Goal: Transaction & Acquisition: Purchase product/service

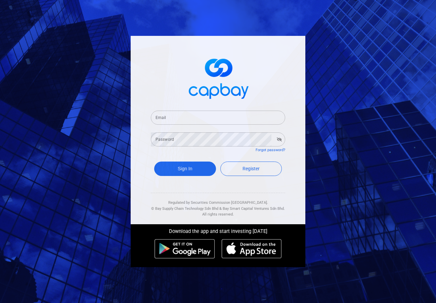
click at [189, 119] on input "Email" at bounding box center [218, 118] width 134 height 14
type input "[EMAIL_ADDRESS][DOMAIN_NAME]"
click at [279, 140] on icon "button" at bounding box center [279, 140] width 5 height 4
click at [175, 166] on button "Sign In" at bounding box center [185, 169] width 62 height 14
click at [183, 169] on button "Sign In" at bounding box center [185, 169] width 62 height 14
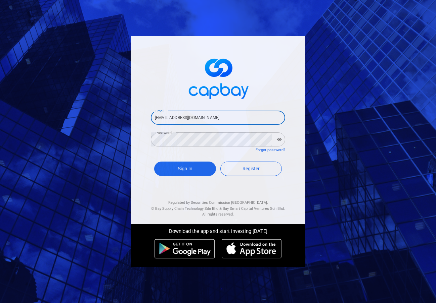
click at [226, 116] on input "[EMAIL_ADDRESS][DOMAIN_NAME]" at bounding box center [218, 118] width 134 height 14
click at [351, 114] on div "Email yuekluhlim@gmail.com Email Password Password Forgot password? Sign In Reg…" at bounding box center [218, 151] width 436 height 303
click at [264, 149] on link "Forgot password?" at bounding box center [270, 150] width 30 height 4
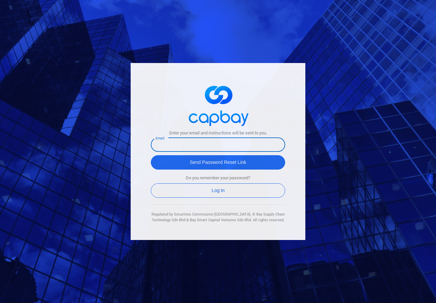
click at [202, 145] on input "text" at bounding box center [218, 145] width 134 height 14
type input "[EMAIL_ADDRESS][DOMAIN_NAME]"
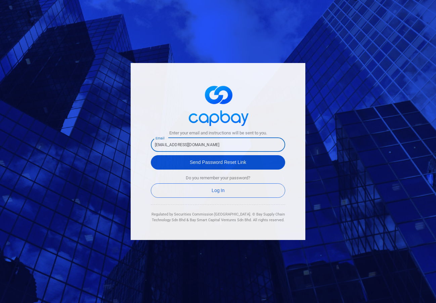
click at [214, 164] on button "Send Password Reset Link" at bounding box center [218, 162] width 134 height 14
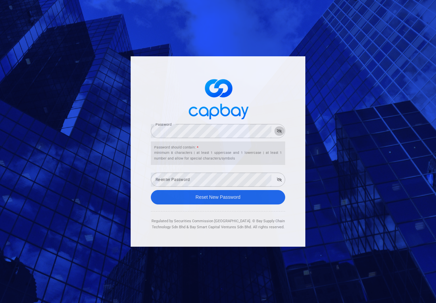
click at [281, 132] on icon "button" at bounding box center [279, 131] width 5 height 4
click at [186, 177] on div "Re-enter Password Re-enter Password" at bounding box center [218, 179] width 134 height 15
click at [280, 182] on icon "button" at bounding box center [279, 180] width 5 height 4
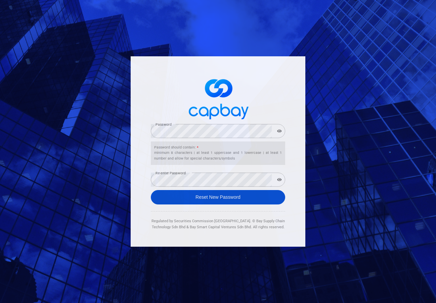
click at [238, 198] on button "Reset New Password" at bounding box center [218, 197] width 134 height 14
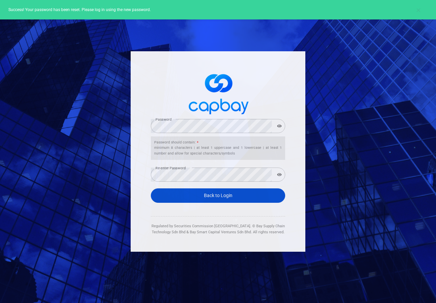
click at [220, 195] on link "Back to Login" at bounding box center [218, 196] width 134 height 14
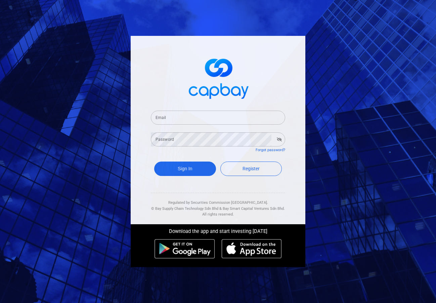
click at [178, 119] on input "Email" at bounding box center [218, 118] width 134 height 14
type input "[EMAIL_ADDRESS][DOMAIN_NAME]"
click at [279, 142] on icon "button" at bounding box center [279, 140] width 5 height 4
click at [182, 170] on button "Sign In" at bounding box center [185, 169] width 62 height 14
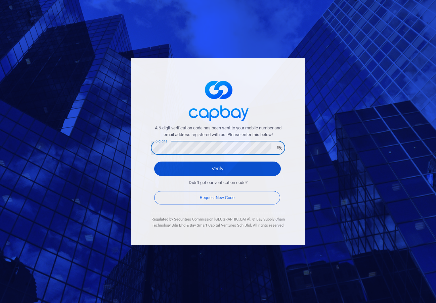
click at [212, 171] on button "Verify" at bounding box center [217, 169] width 127 height 14
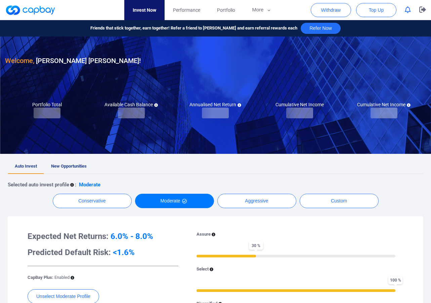
checkbox input "true"
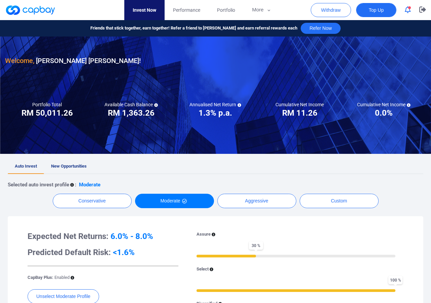
click at [372, 10] on span "Top Up" at bounding box center [376, 10] width 15 height 7
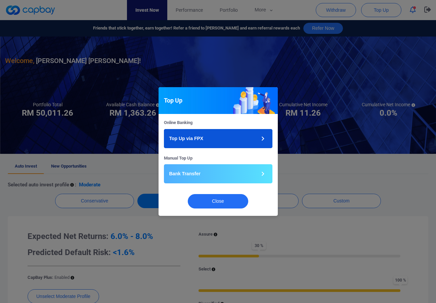
click at [226, 138] on button "Top Up via FPX" at bounding box center [218, 138] width 108 height 19
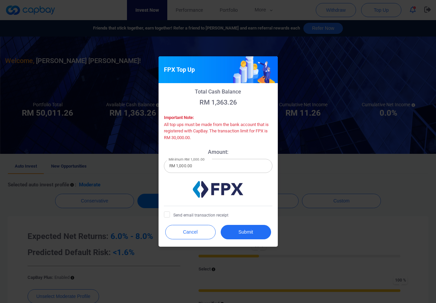
click at [203, 168] on input "RM 1,000.00" at bounding box center [218, 166] width 108 height 14
type input "RM 1"
type input "RM 30,000"
click at [196, 216] on span "Send email transaction receipt" at bounding box center [196, 215] width 64 height 7
click at [0, 0] on input "Send email transaction receipt" at bounding box center [0, 0] width 0 height 0
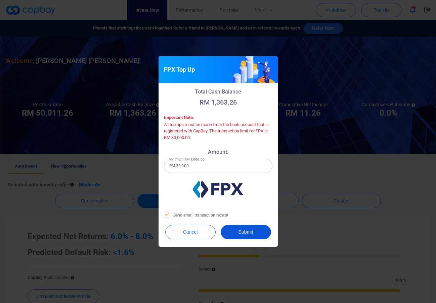
click at [244, 235] on button "Submit" at bounding box center [246, 232] width 50 height 14
